Goal: Communication & Community: Answer question/provide support

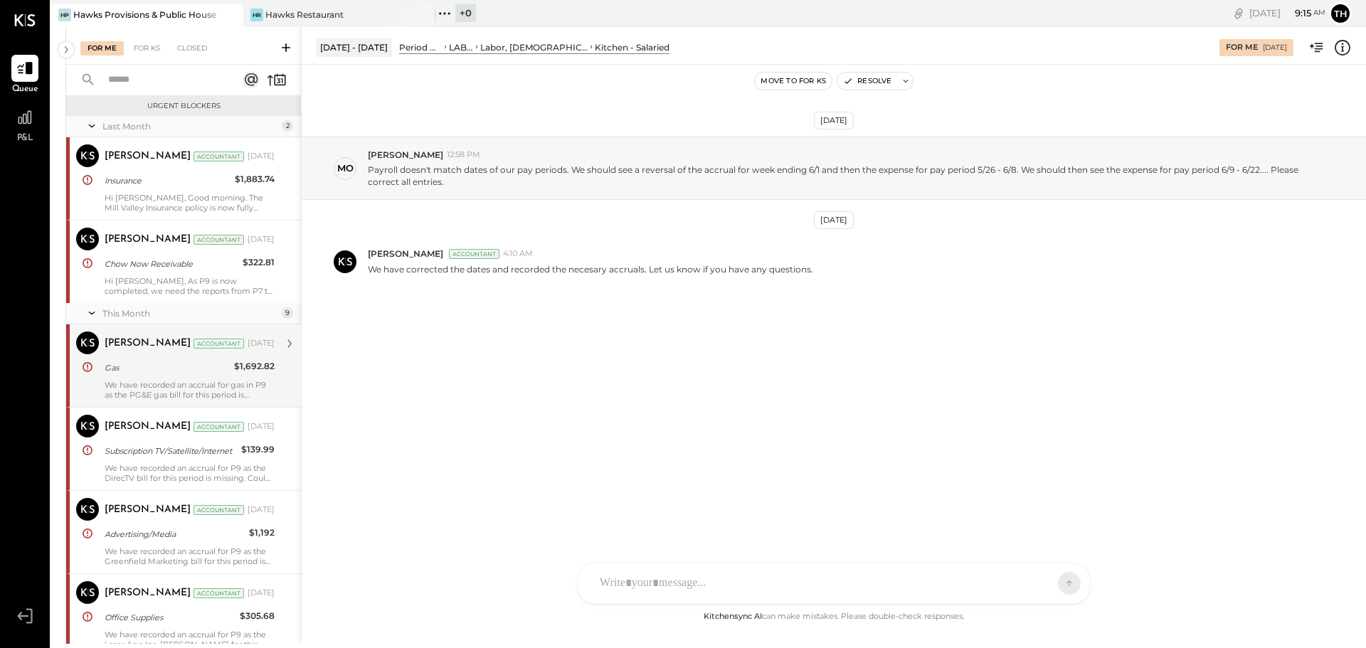
click at [184, 380] on div "We have recorded an accrual for gas in P9 as the PG&E gas bill for this period …" at bounding box center [190, 390] width 170 height 20
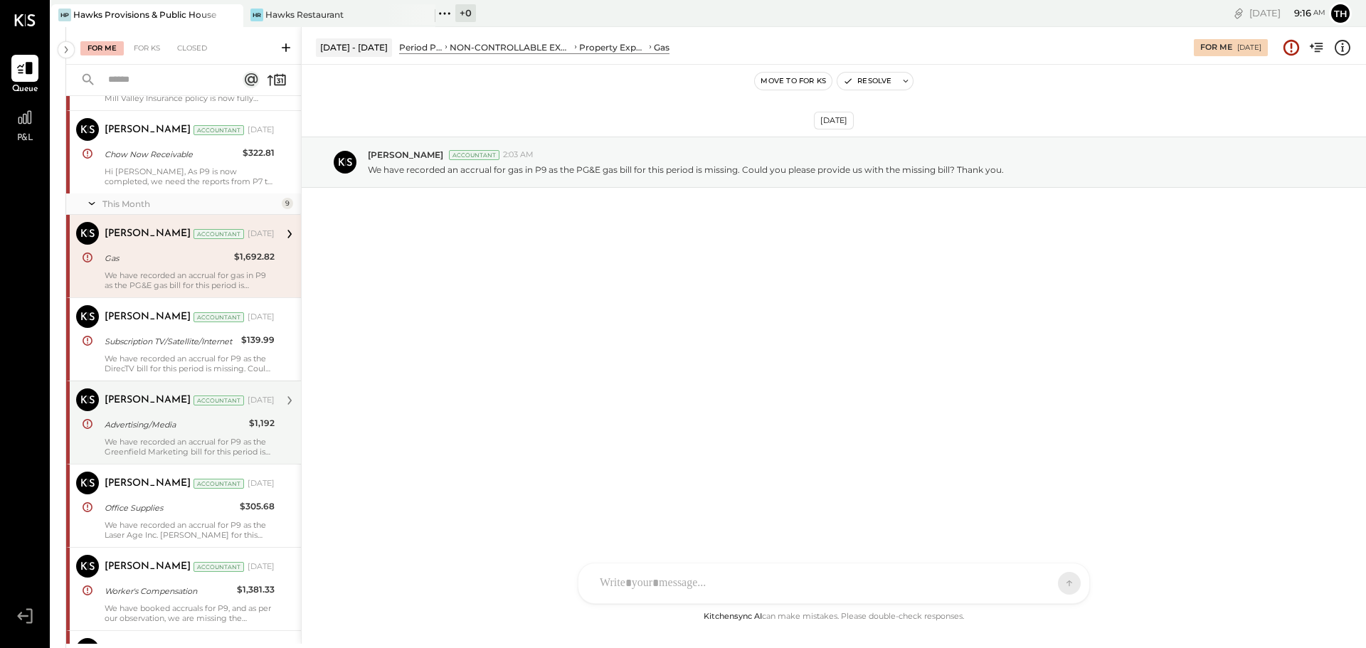
scroll to position [142, 0]
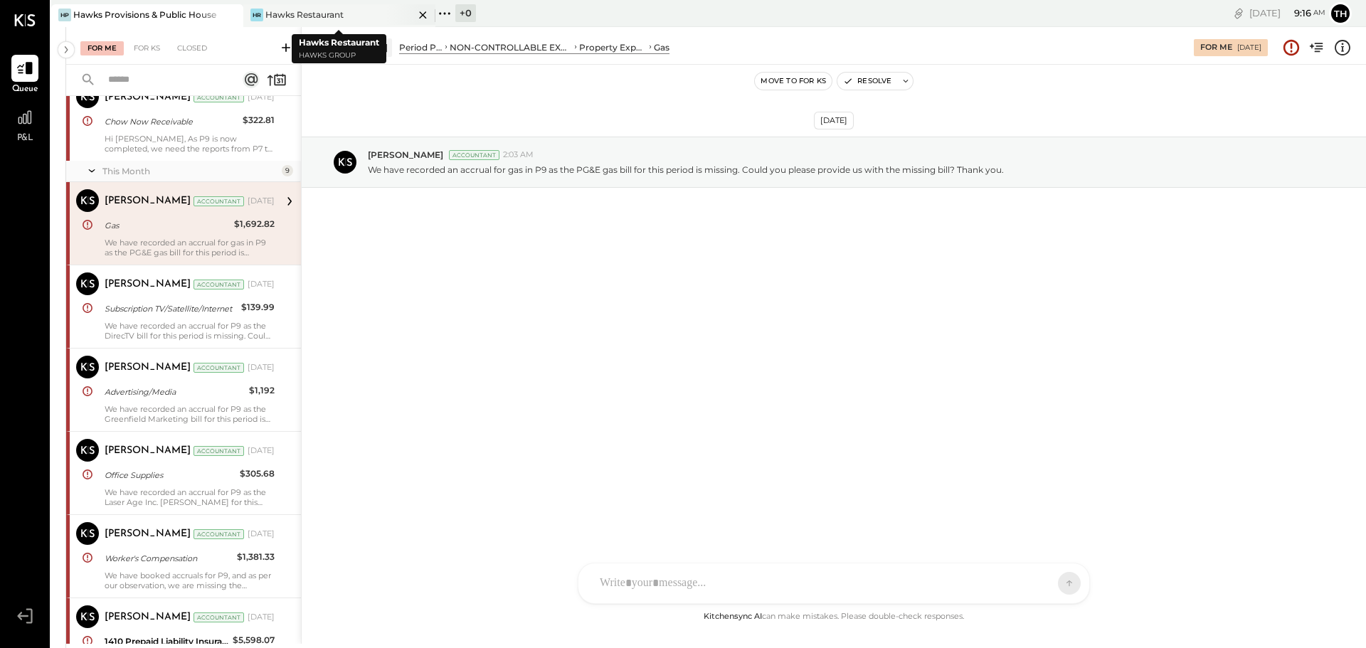
click at [309, 14] on div "Hawks Restaurant" at bounding box center [304, 15] width 78 height 12
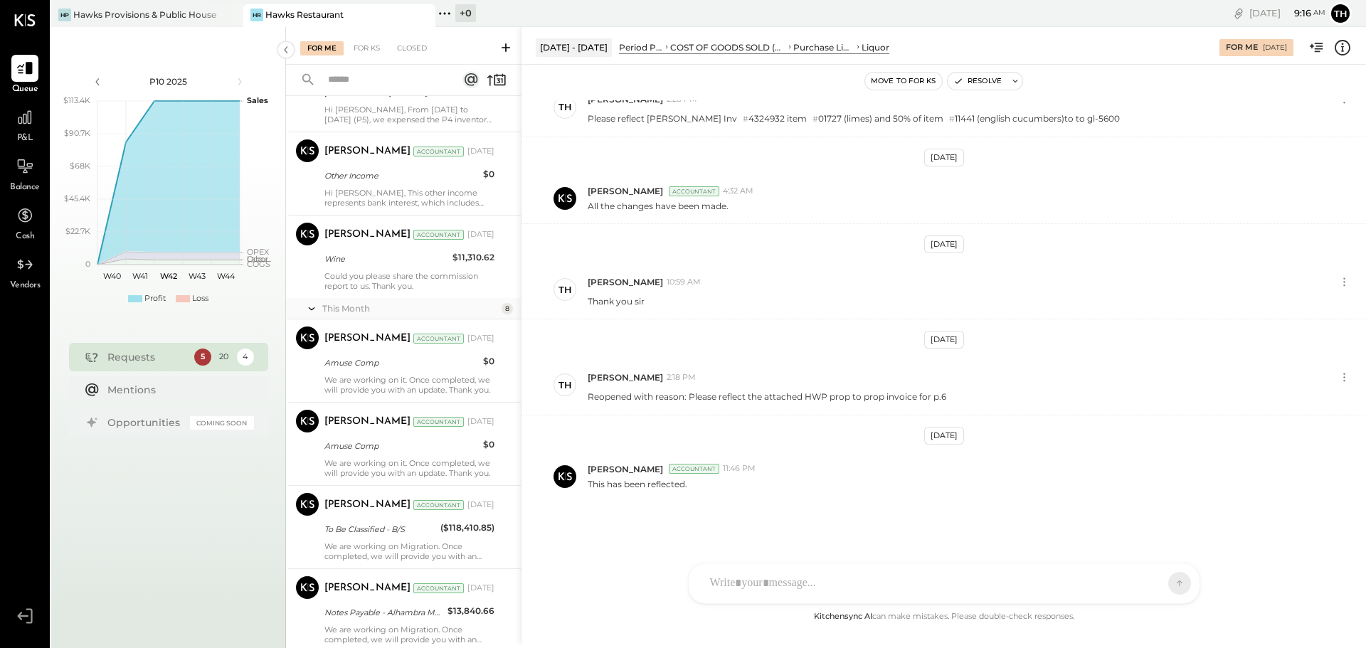
scroll to position [990, 0]
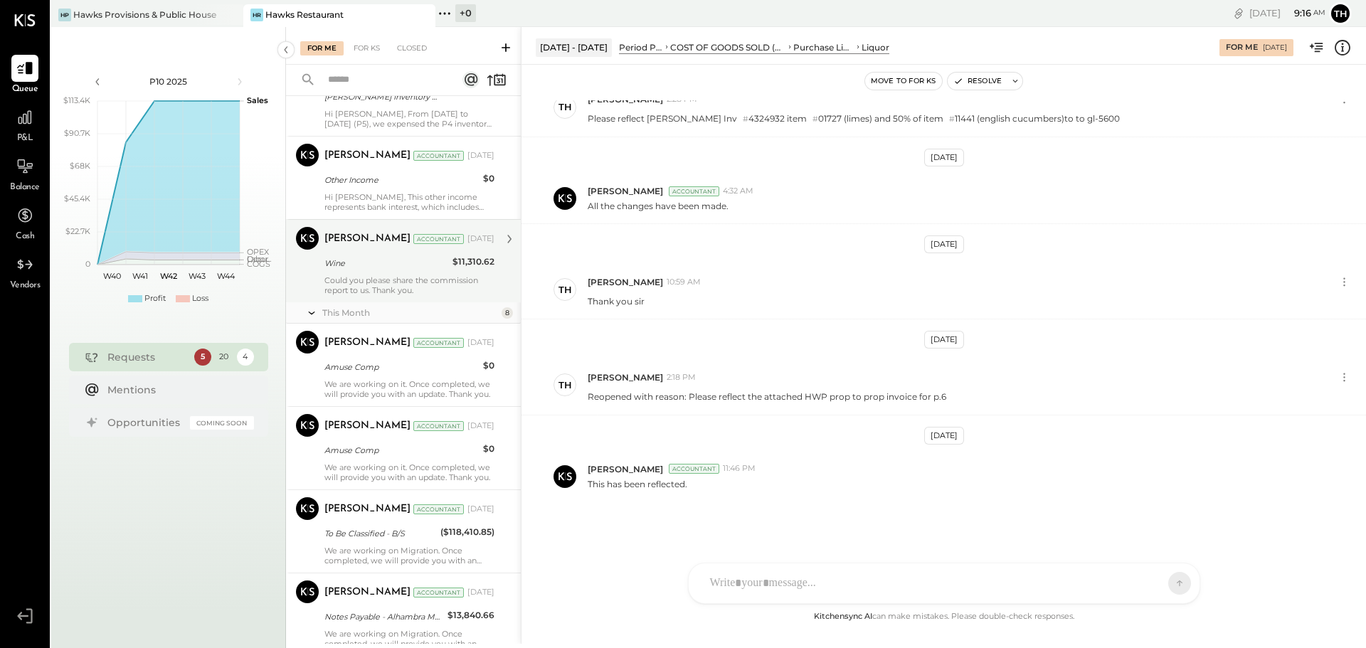
click at [398, 281] on div "Could you please share the commission report to us. Thank you." at bounding box center [409, 285] width 170 height 20
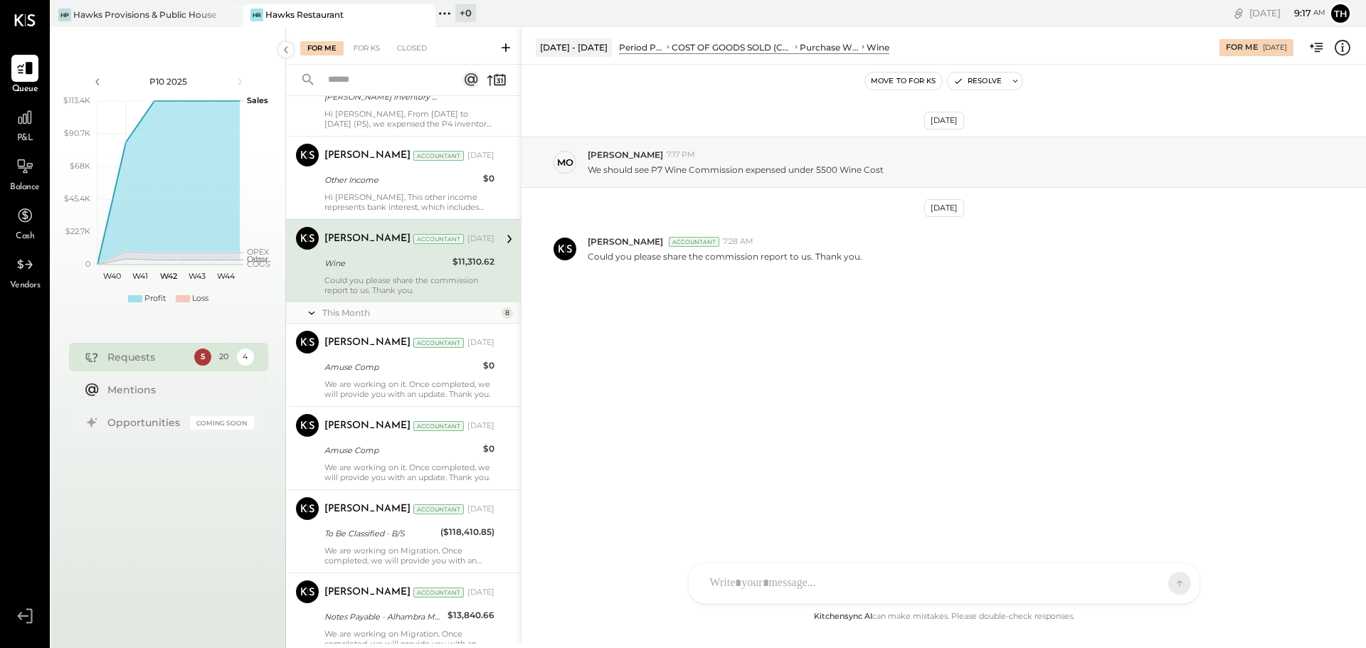
click at [1161, 589] on div at bounding box center [943, 583] width 511 height 40
click at [781, 596] on div "[PERSON_NAME] [PERSON_NAME] [PERSON_NAME] R [PERSON_NAME] M [PERSON_NAME] J [PE…" at bounding box center [944, 583] width 512 height 41
click at [747, 582] on icon at bounding box center [744, 584] width 8 height 10
click at [740, 583] on icon at bounding box center [743, 583] width 15 height 15
click at [711, 532] on icon at bounding box center [712, 532] width 13 height 14
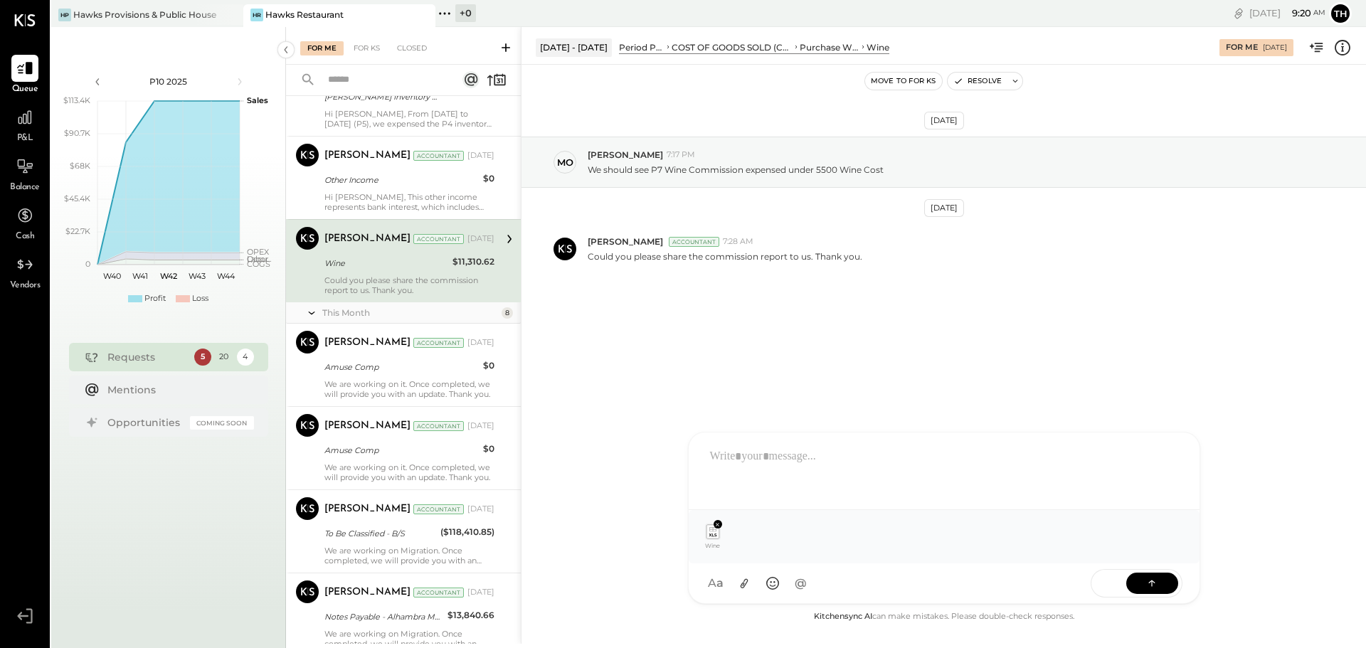
click at [715, 541] on icon at bounding box center [713, 531] width 16 height 21
click at [845, 459] on div at bounding box center [944, 469] width 482 height 57
click at [801, 459] on div "**********" at bounding box center [944, 469] width 482 height 57
click at [1152, 583] on icon at bounding box center [1152, 583] width 1 height 6
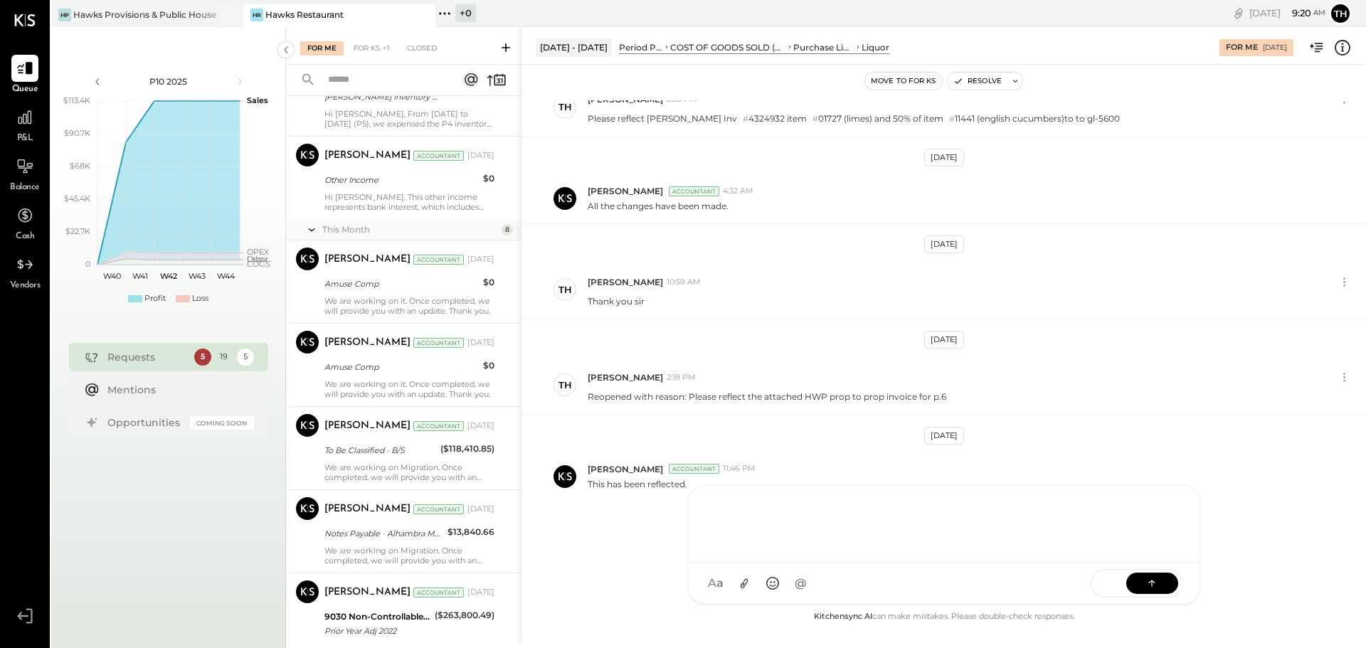
scroll to position [322, 0]
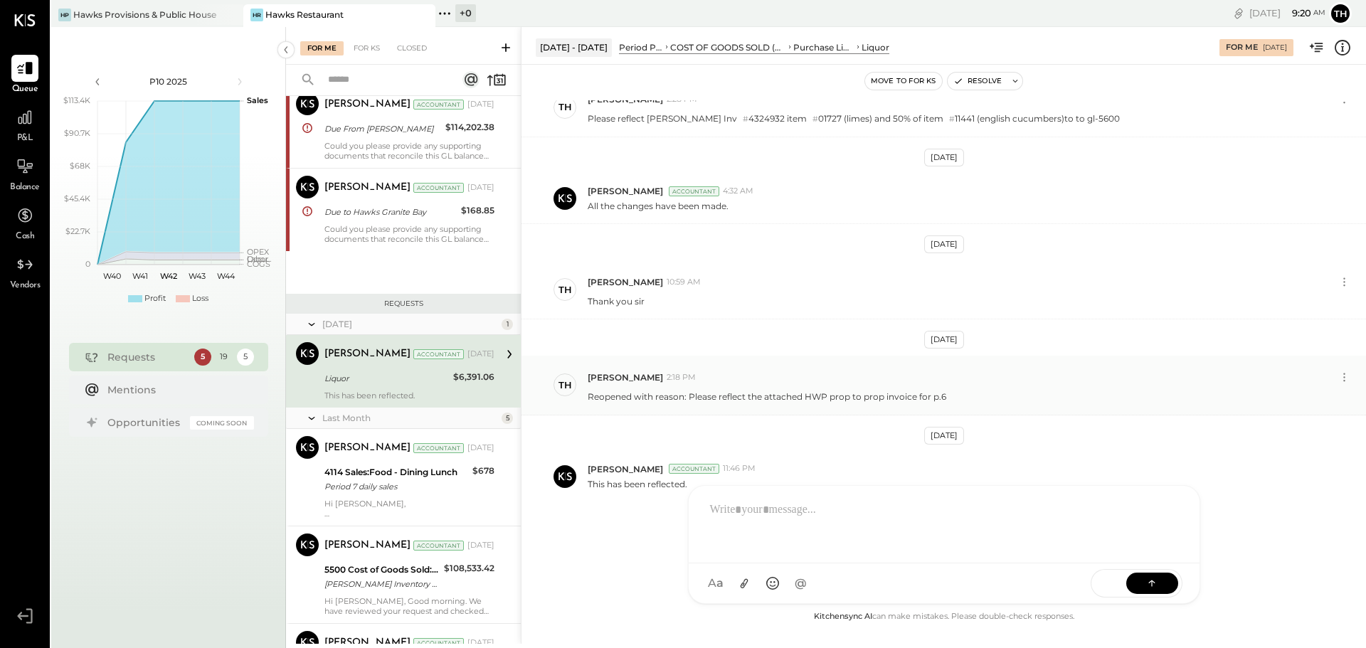
click at [1252, 373] on div "[PERSON_NAME] 2:18 PM" at bounding box center [960, 377] width 746 height 12
click at [974, 77] on button "Resolve" at bounding box center [977, 81] width 60 height 17
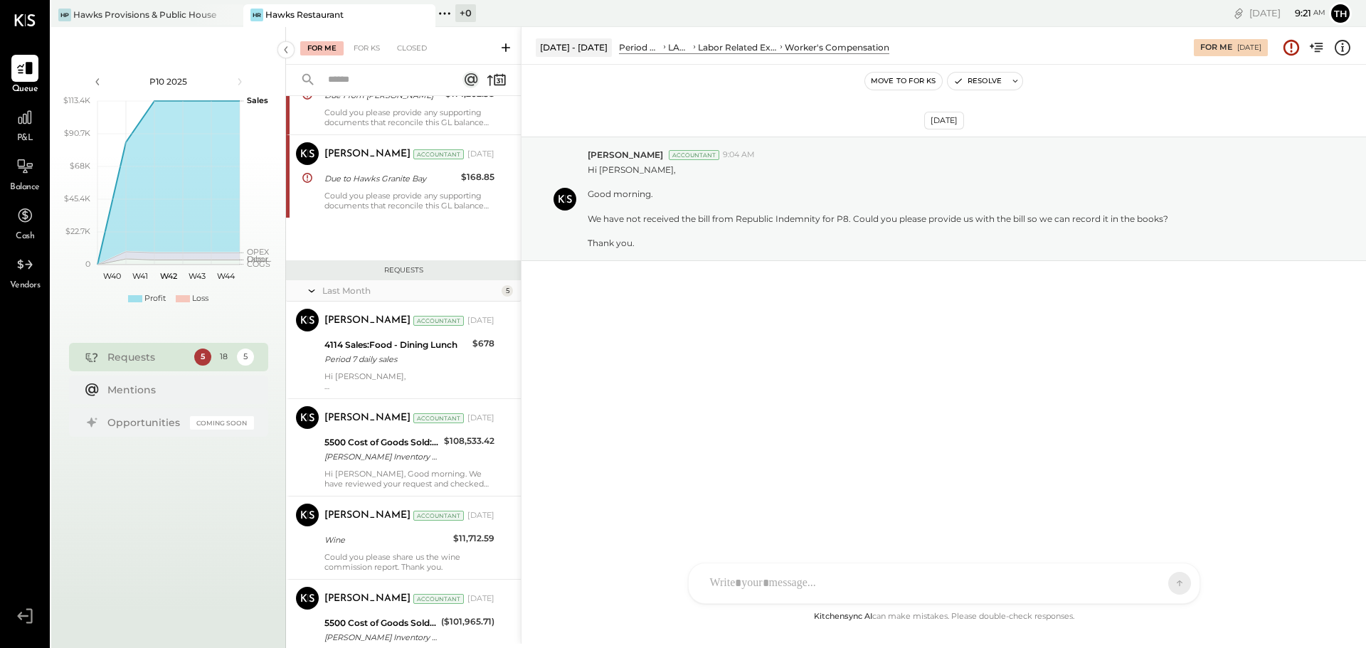
scroll to position [427, 0]
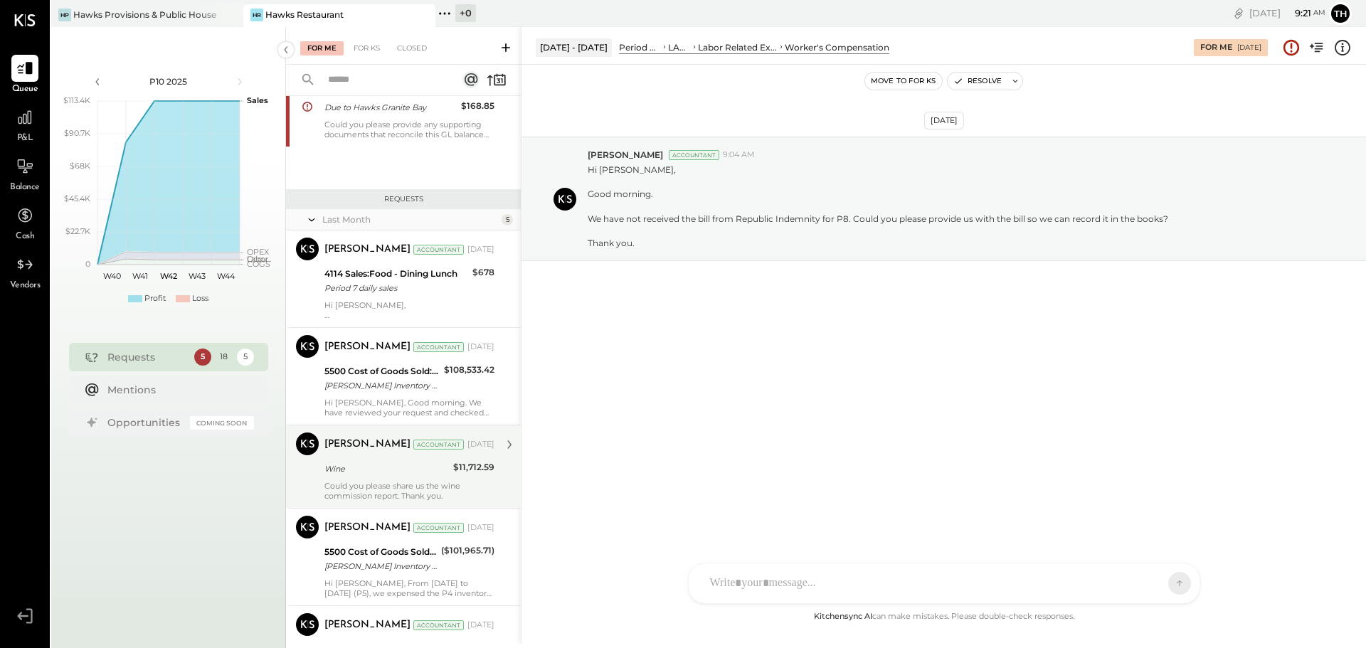
click at [420, 483] on div "Could you please share us the wine commission report. Thank you." at bounding box center [409, 491] width 170 height 20
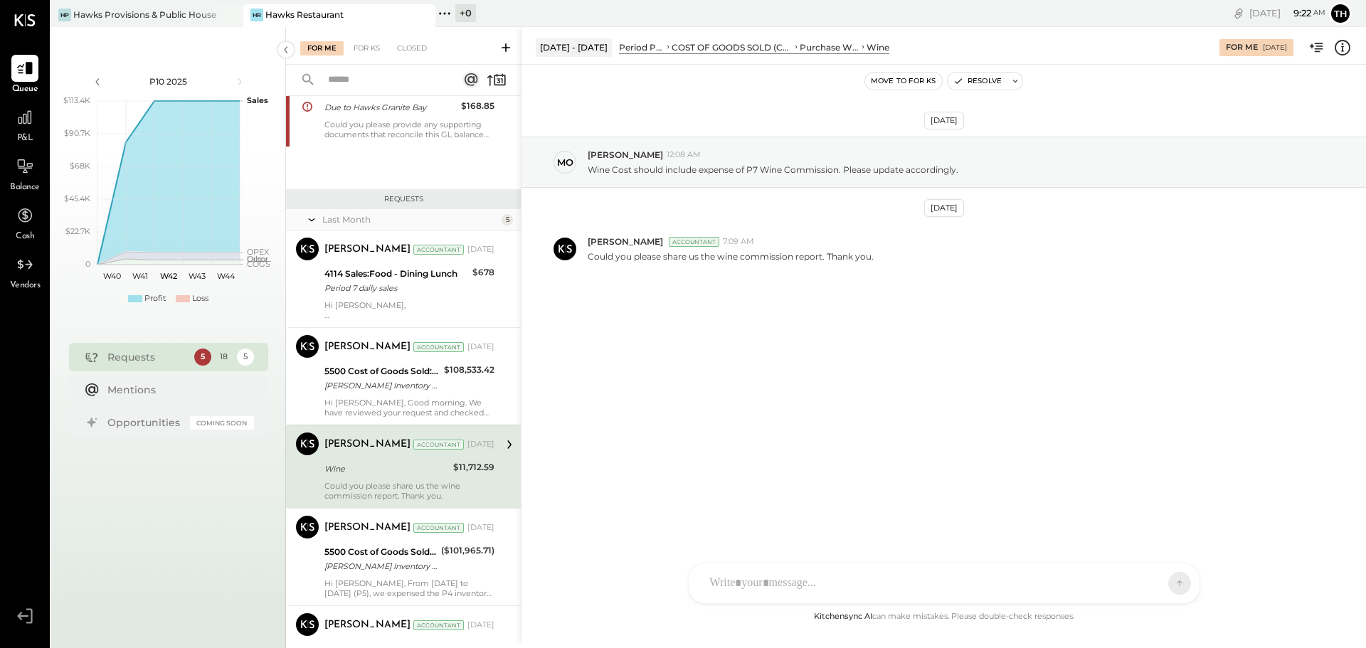
click at [1044, 585] on div "[PERSON_NAME] [PERSON_NAME] [PERSON_NAME] R [PERSON_NAME] M [PERSON_NAME] J [PE…" at bounding box center [944, 583] width 512 height 41
click at [745, 580] on icon at bounding box center [744, 584] width 8 height 10
click at [716, 526] on icon at bounding box center [718, 525] width 4 height 4
click at [740, 582] on icon at bounding box center [743, 583] width 15 height 15
click at [1145, 583] on icon at bounding box center [1151, 583] width 14 height 14
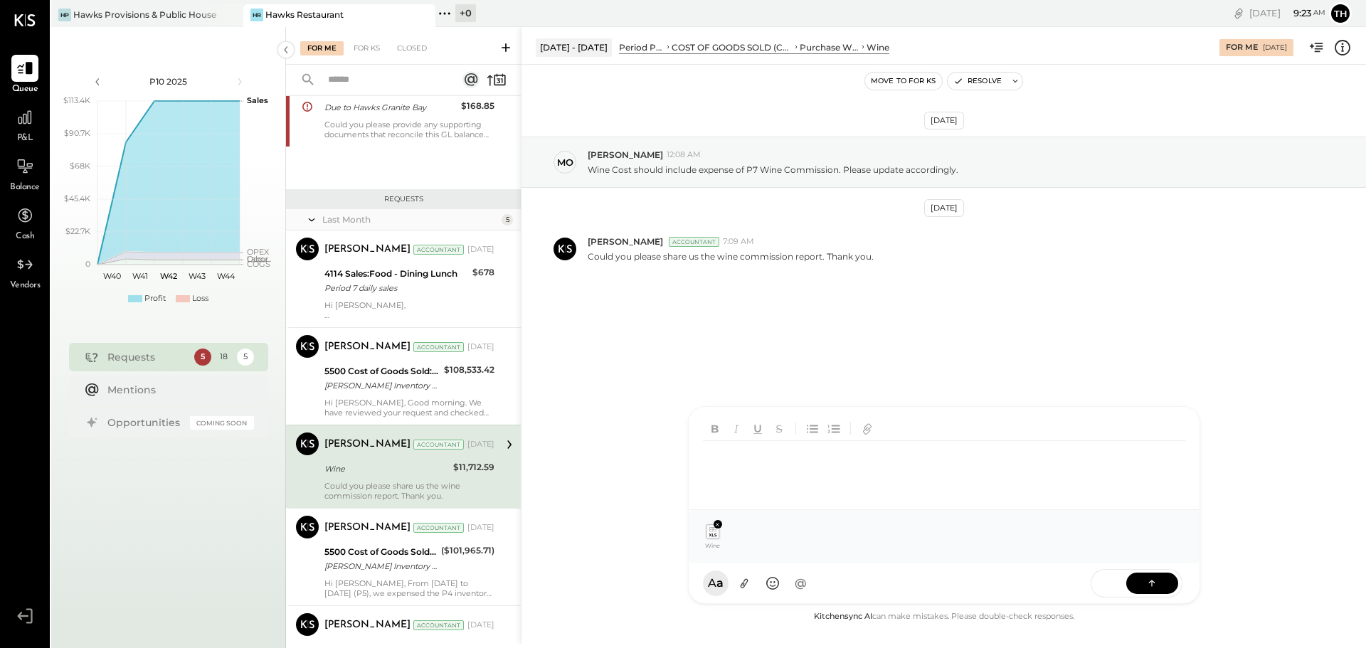
click at [711, 474] on div at bounding box center [944, 469] width 482 height 57
click at [1136, 579] on button at bounding box center [1152, 582] width 52 height 21
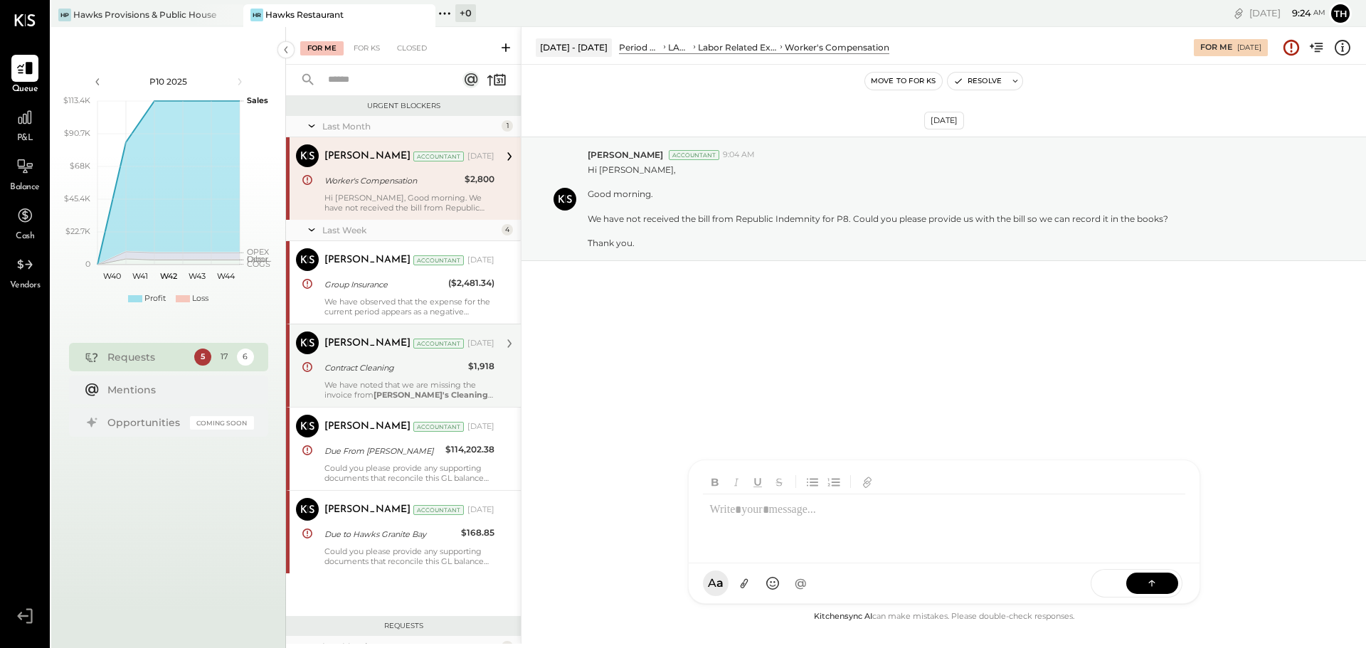
click at [430, 383] on p "We have noted that we are missing the invoice from [PERSON_NAME]'s Cleaning Ser…" at bounding box center [409, 390] width 170 height 20
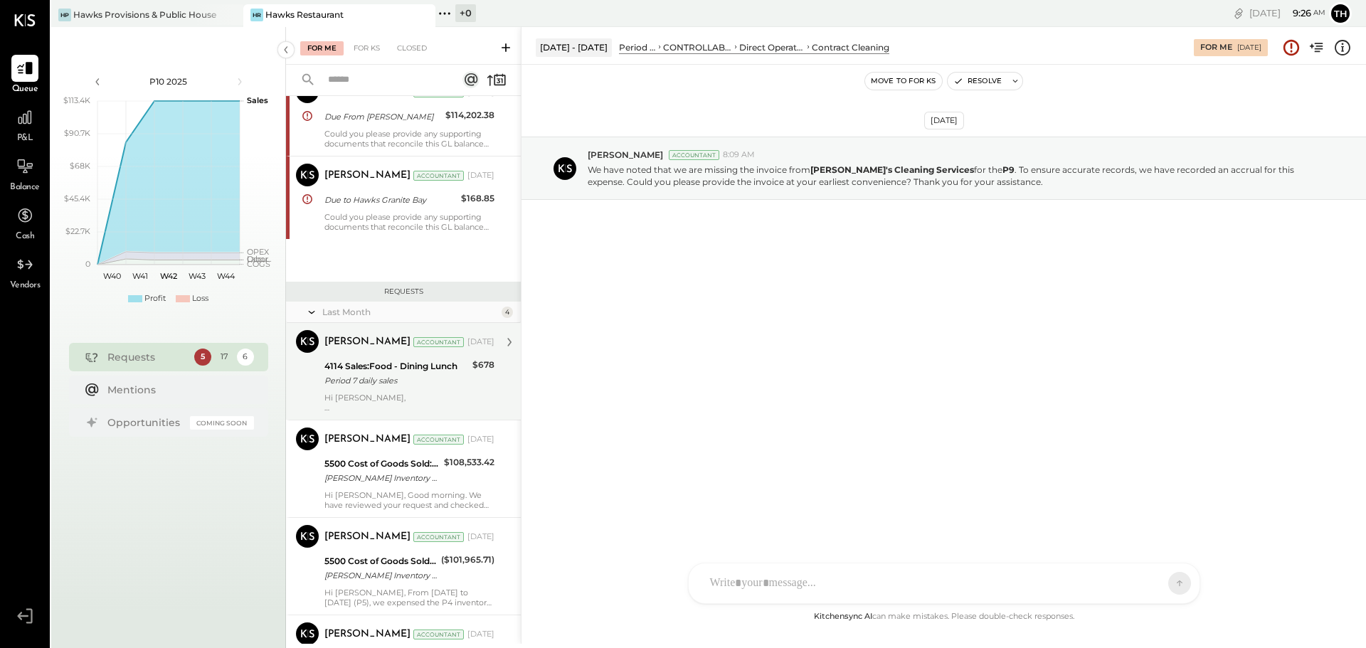
scroll to position [356, 0]
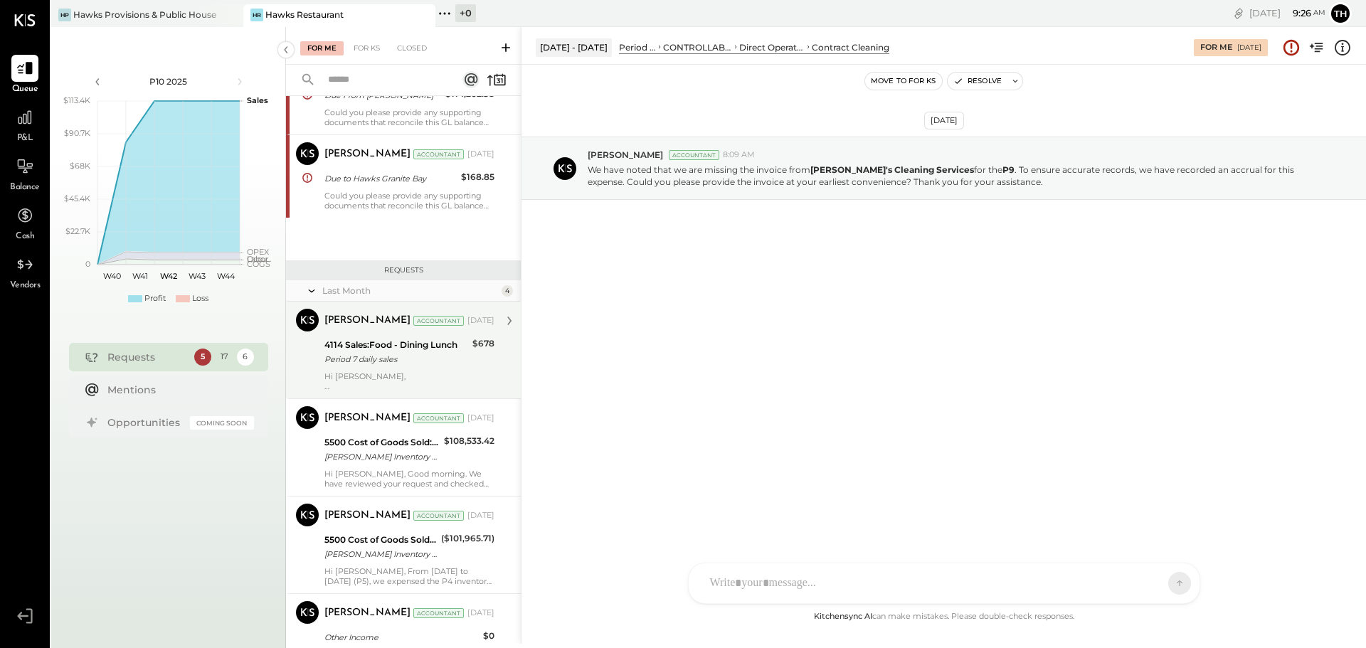
click at [391, 340] on div "4114 Sales:Food - Dining Lunch" at bounding box center [396, 345] width 144 height 14
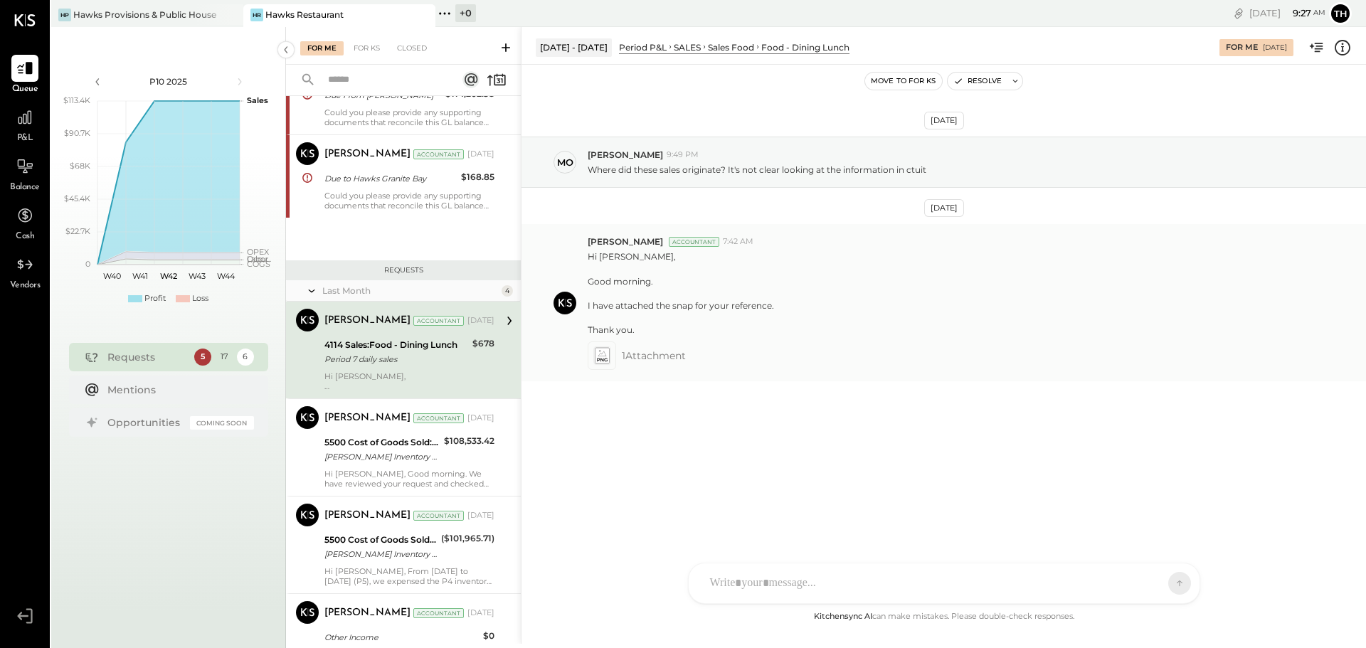
click at [598, 353] on icon at bounding box center [601, 356] width 15 height 16
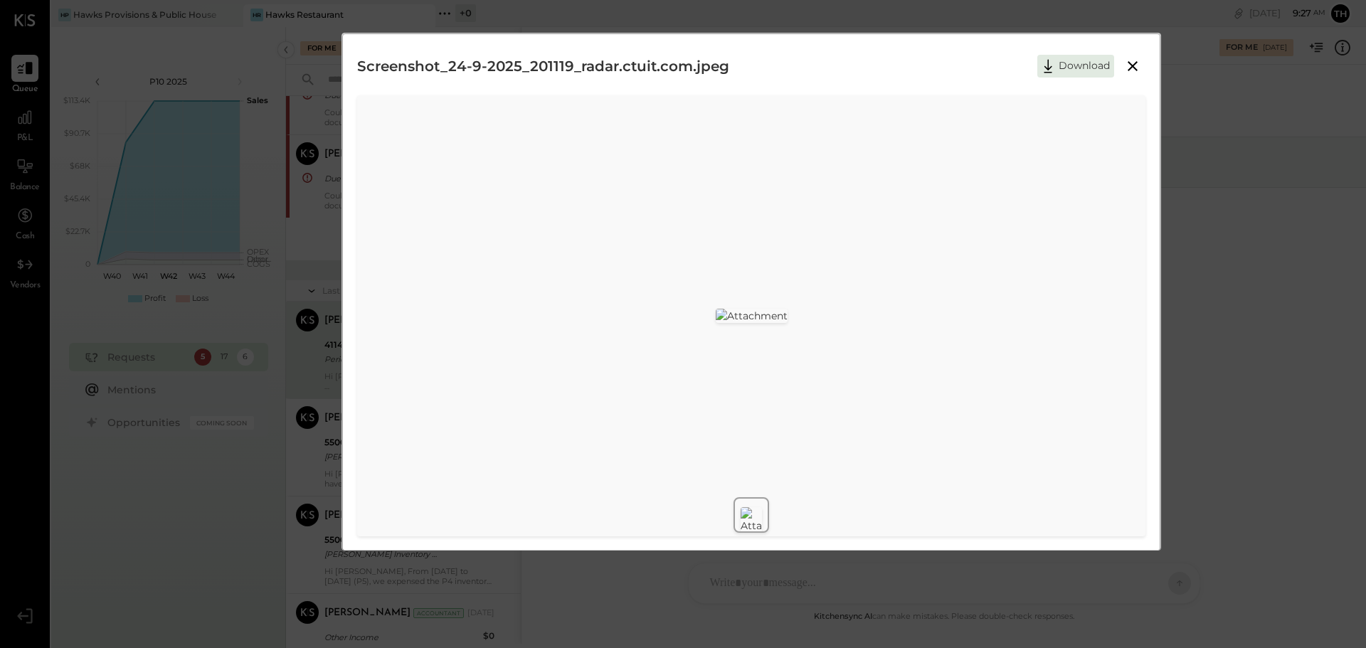
click at [1131, 65] on icon at bounding box center [1132, 66] width 10 height 10
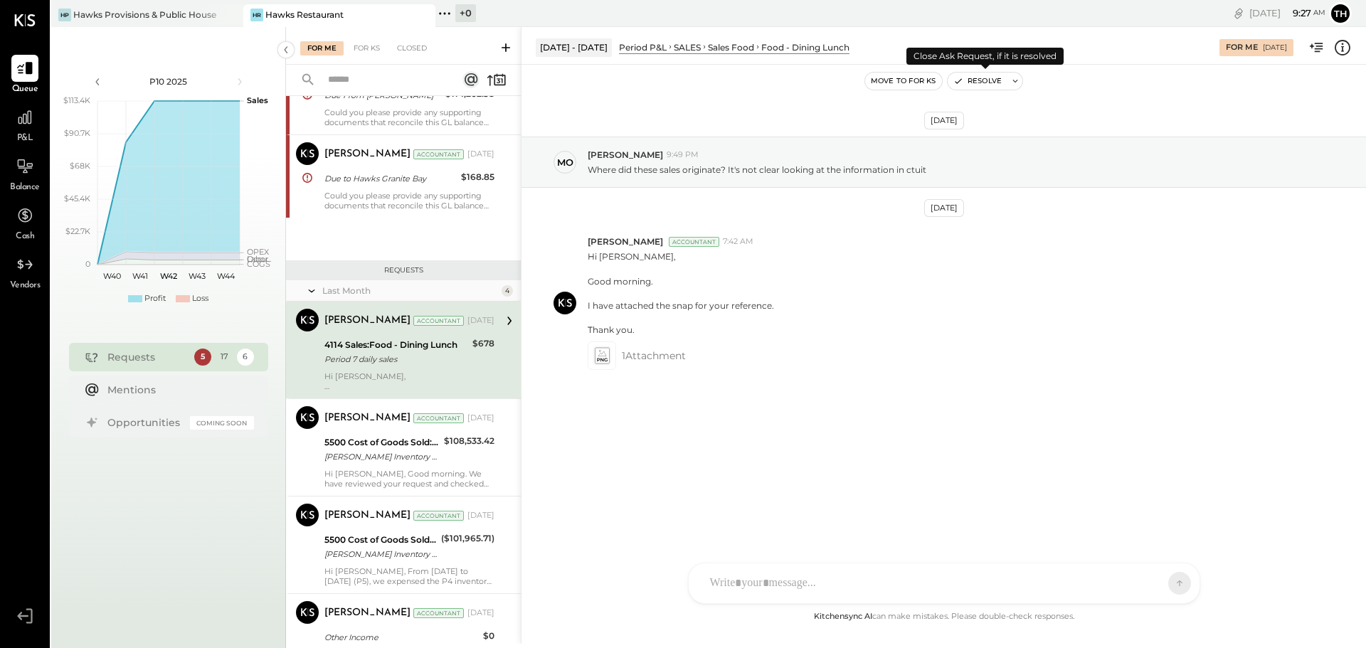
click at [987, 77] on button "Resolve" at bounding box center [977, 81] width 60 height 17
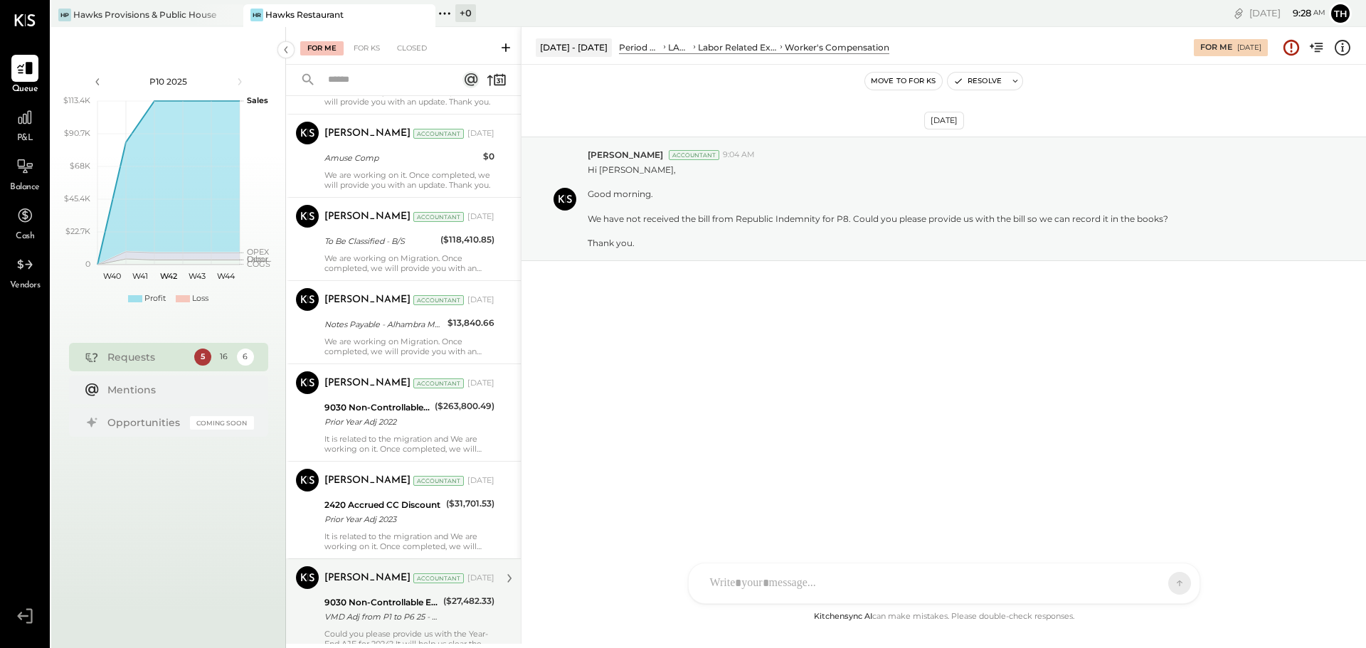
scroll to position [1059, 0]
